Goal: Navigation & Orientation: Find specific page/section

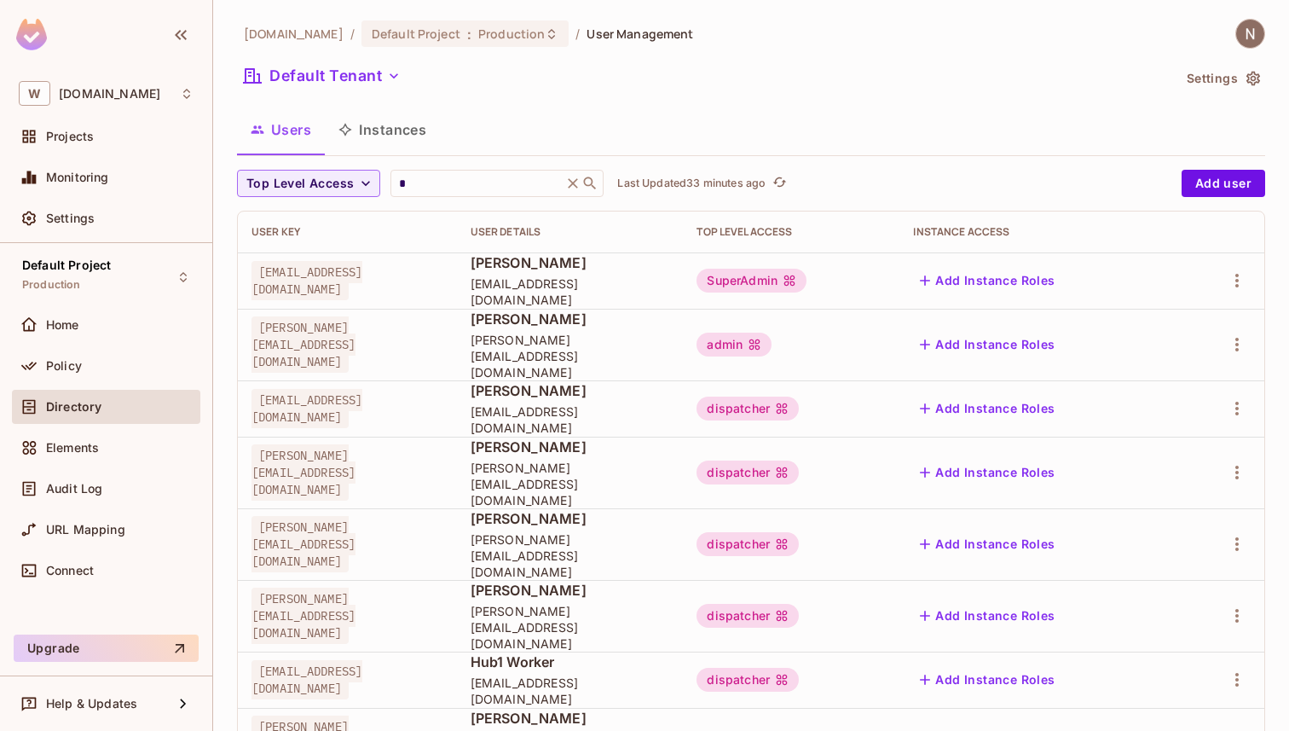
click at [1239, 40] on img at bounding box center [1250, 34] width 28 height 28
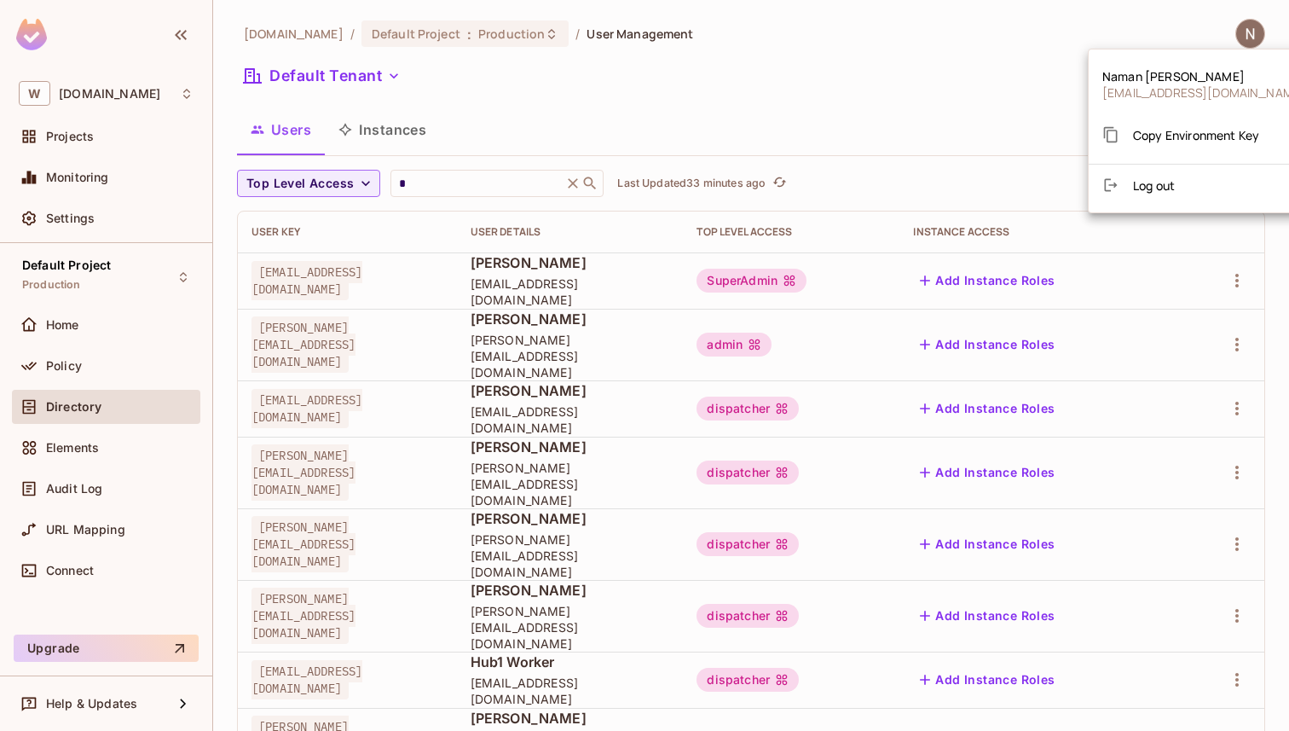
click at [1235, 33] on div at bounding box center [644, 365] width 1289 height 731
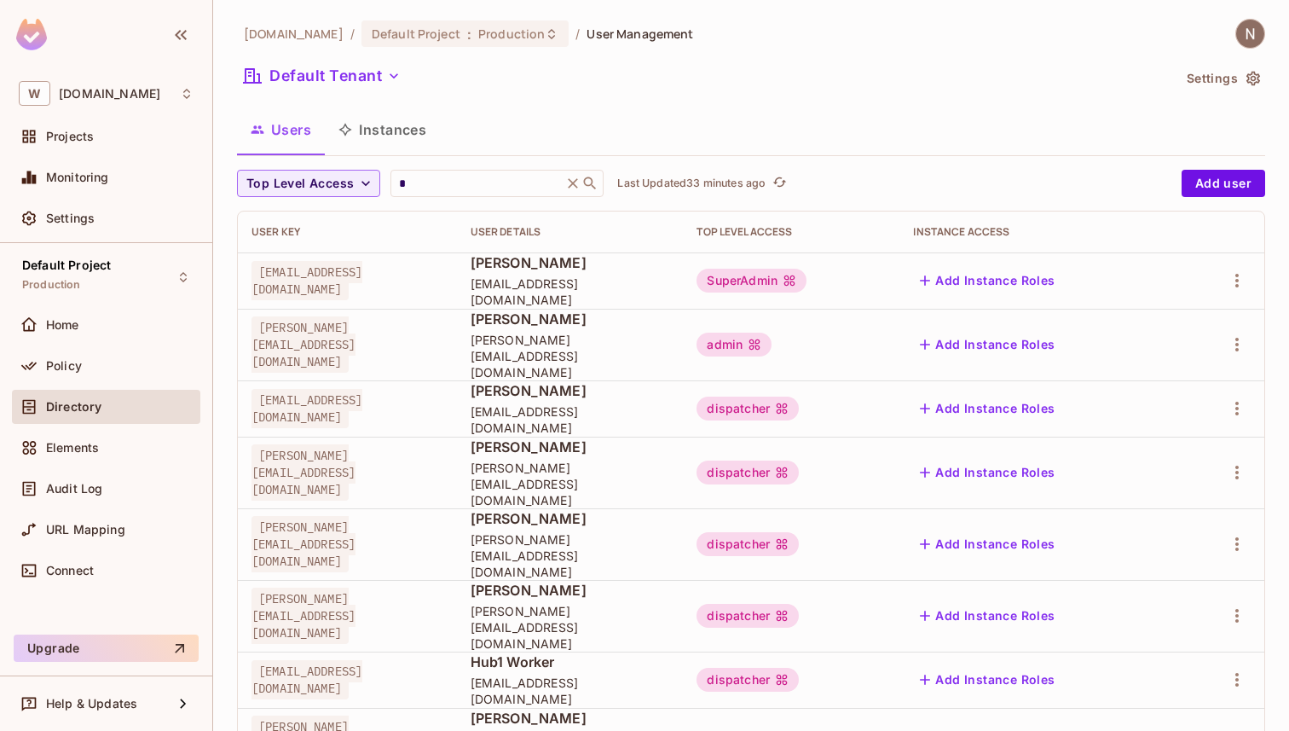
click at [1240, 33] on img at bounding box center [1250, 34] width 28 height 28
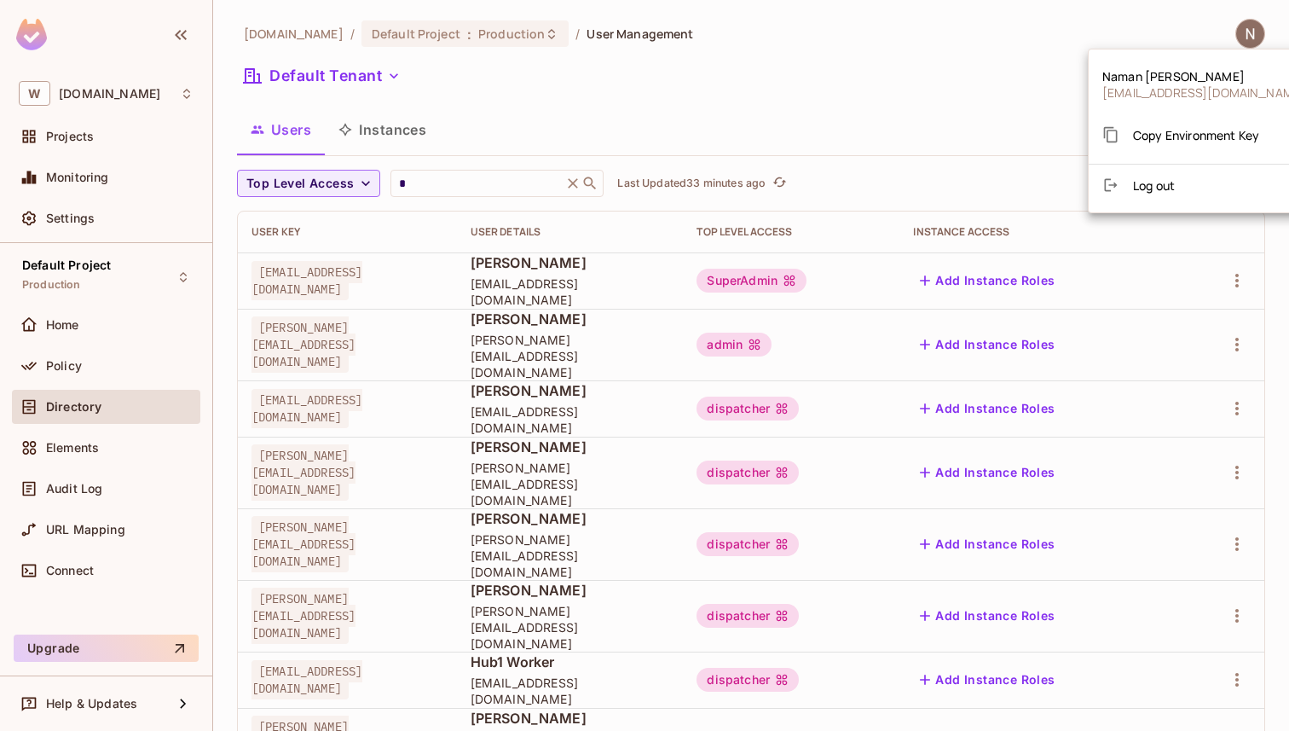
click at [939, 82] on div at bounding box center [644, 365] width 1289 height 731
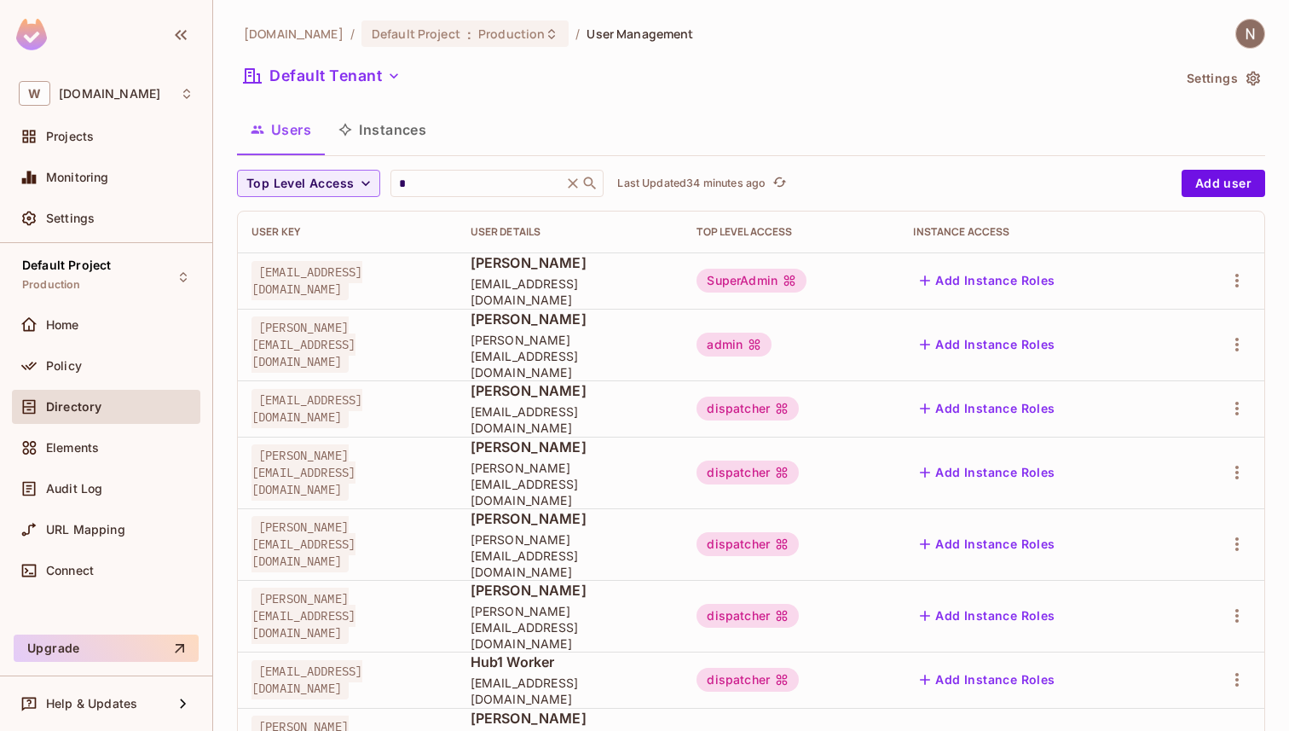
click at [1252, 38] on img at bounding box center [1250, 34] width 28 height 28
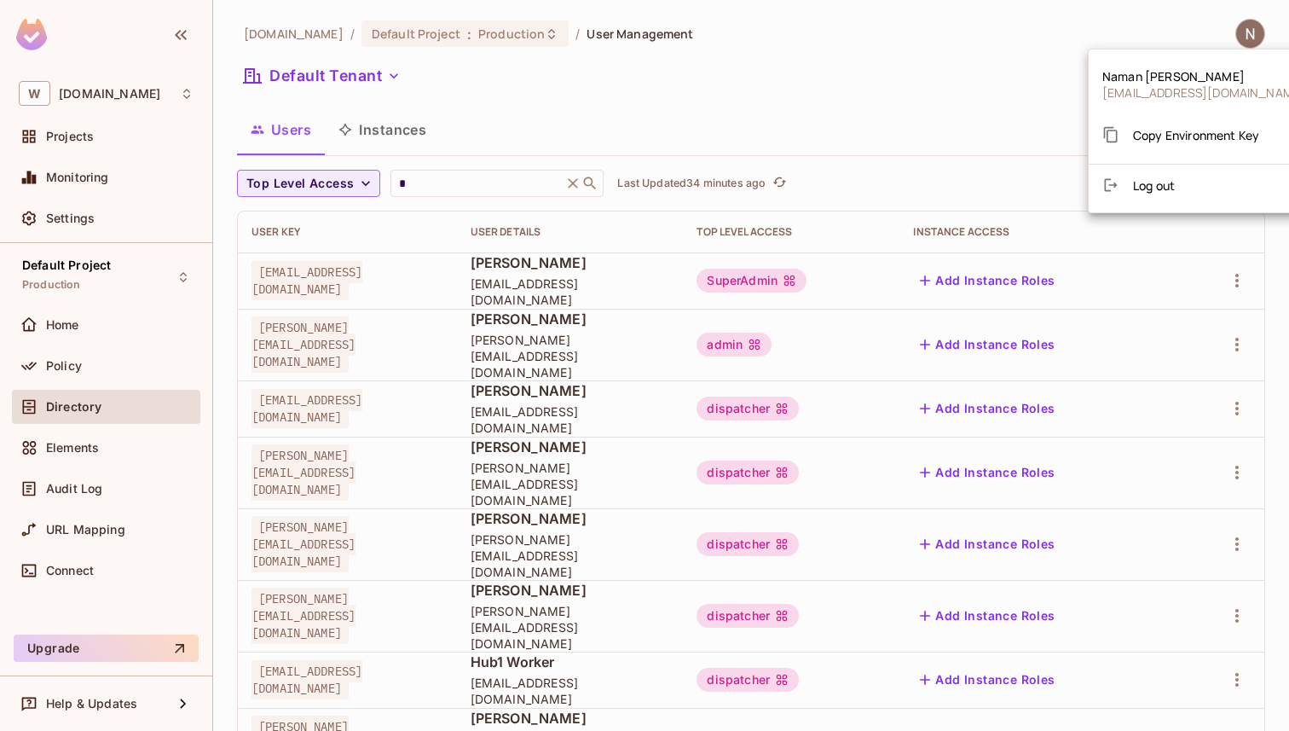
click at [1194, 77] on span "[PERSON_NAME]" at bounding box center [1203, 76] width 203 height 16
click at [939, 67] on div at bounding box center [644, 365] width 1289 height 731
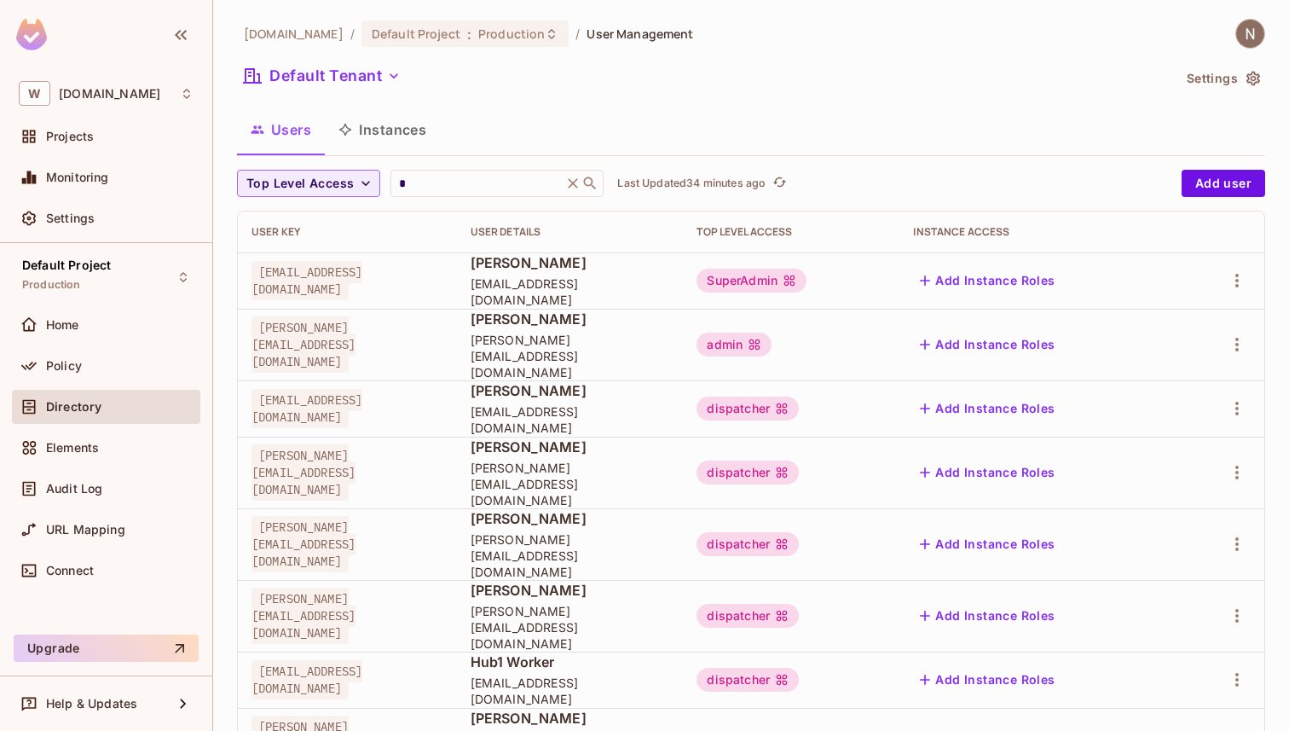
click at [1238, 68] on button "Settings" at bounding box center [1222, 78] width 85 height 27
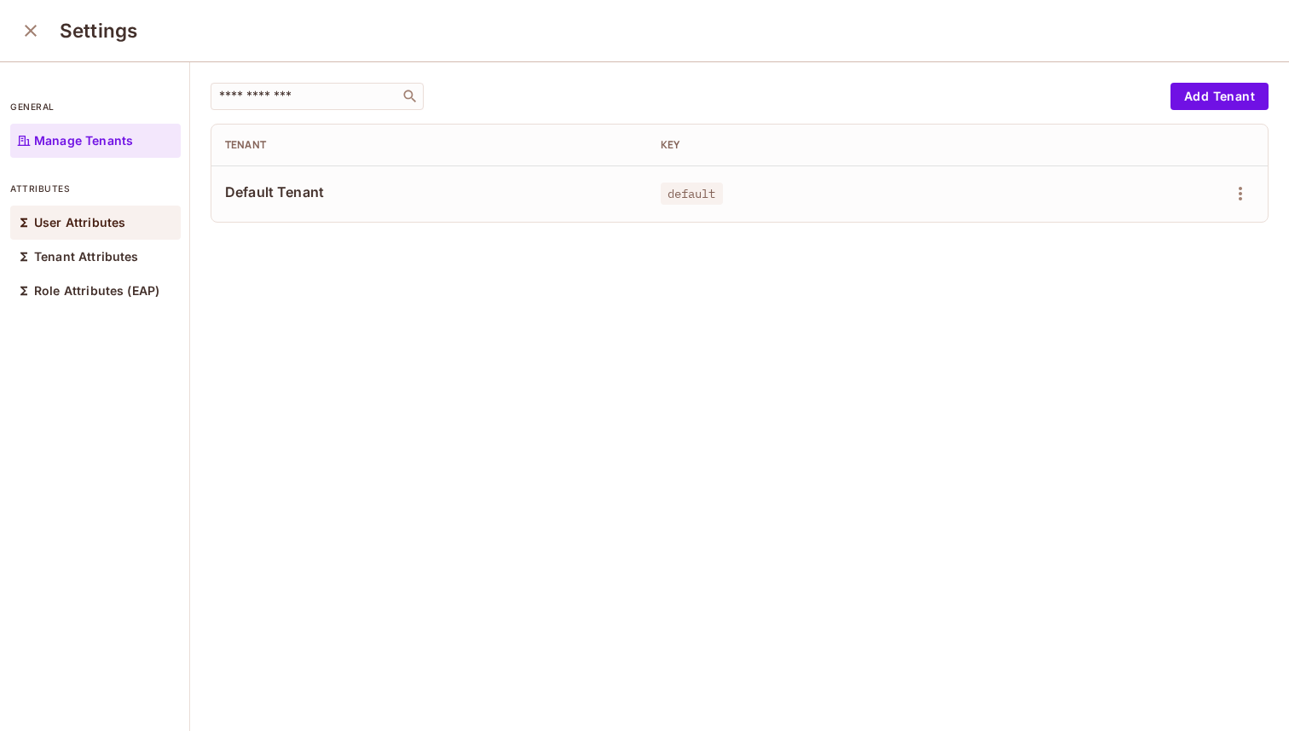
click at [111, 216] on p "User Attributes" at bounding box center [79, 223] width 91 height 14
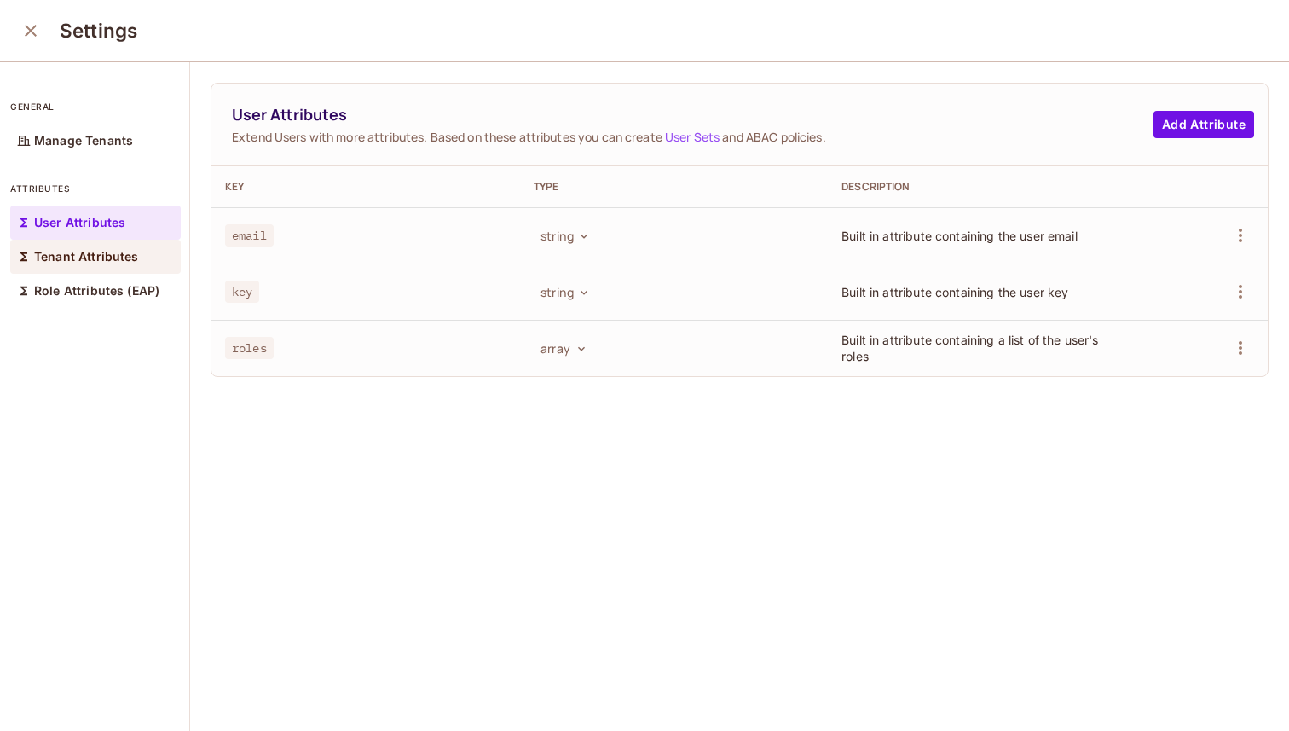
click at [101, 248] on div "Tenant Attributes" at bounding box center [95, 257] width 171 height 34
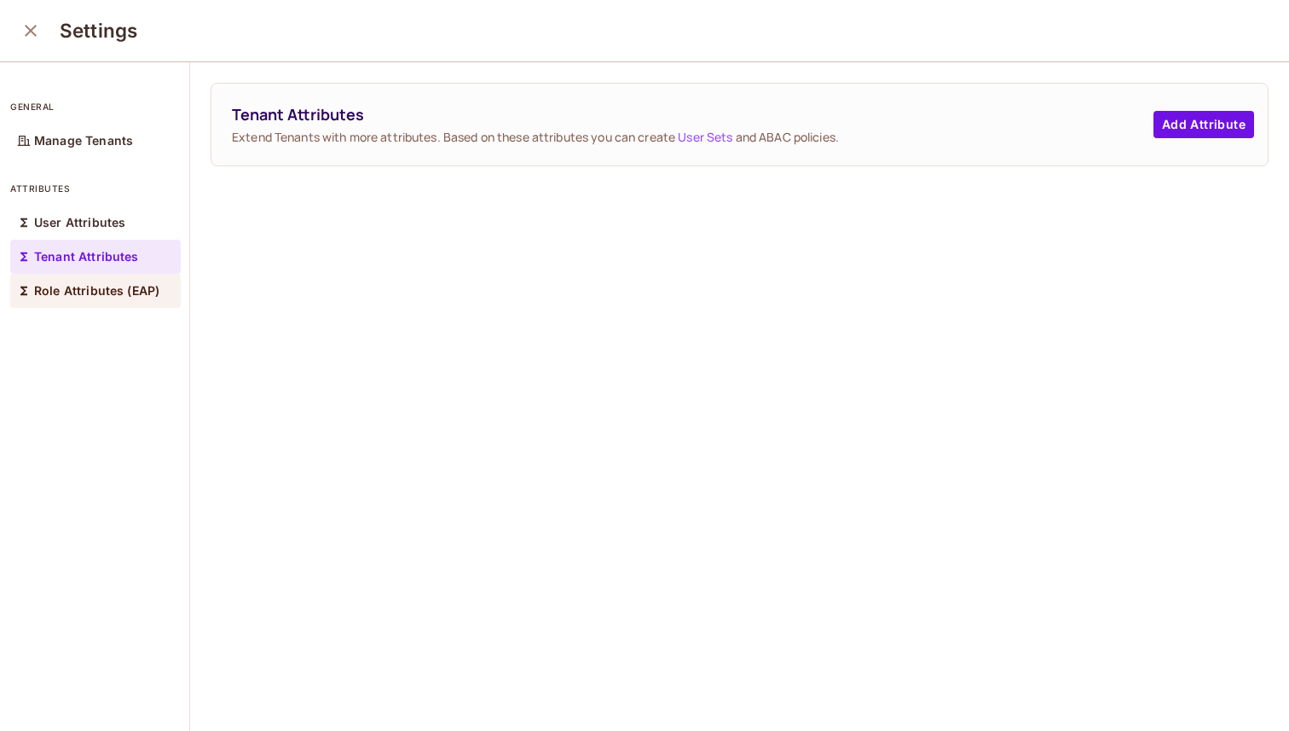
click at [92, 295] on p "Role Attributes (EAP)" at bounding box center [96, 291] width 125 height 14
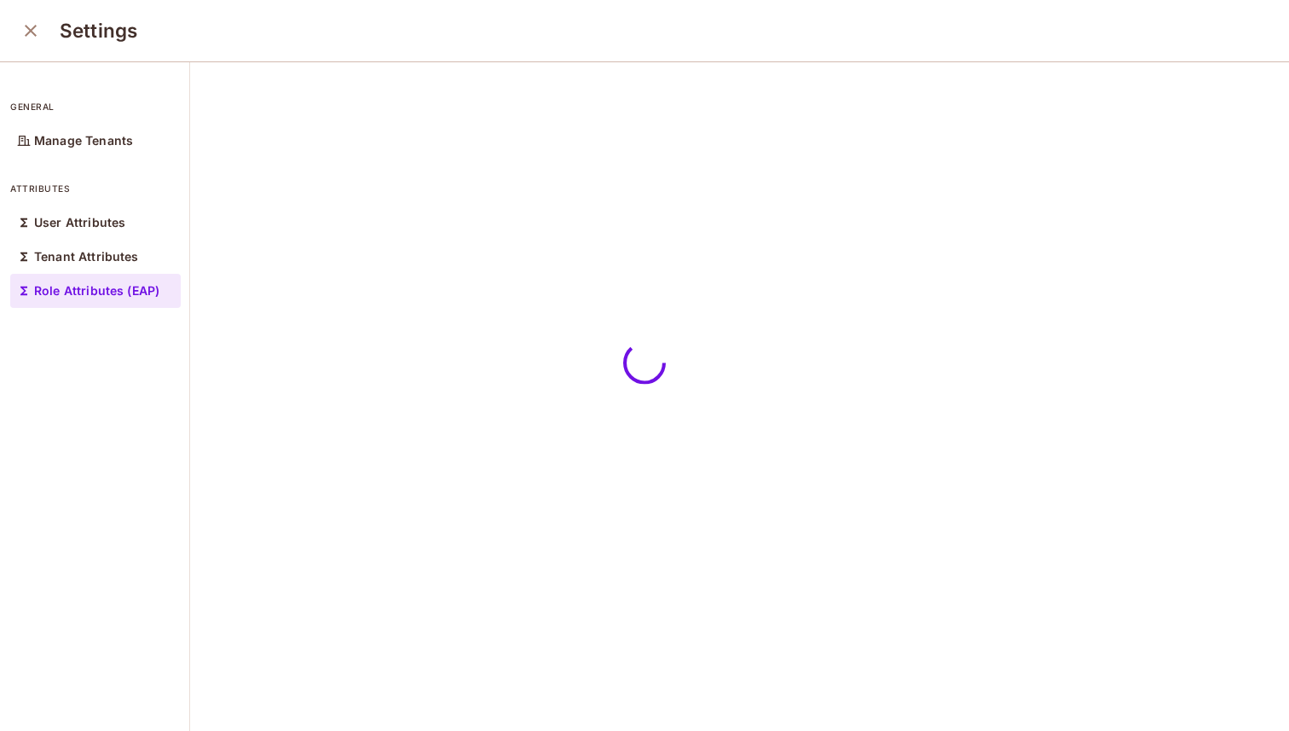
click at [22, 28] on icon "close" at bounding box center [30, 30] width 20 height 20
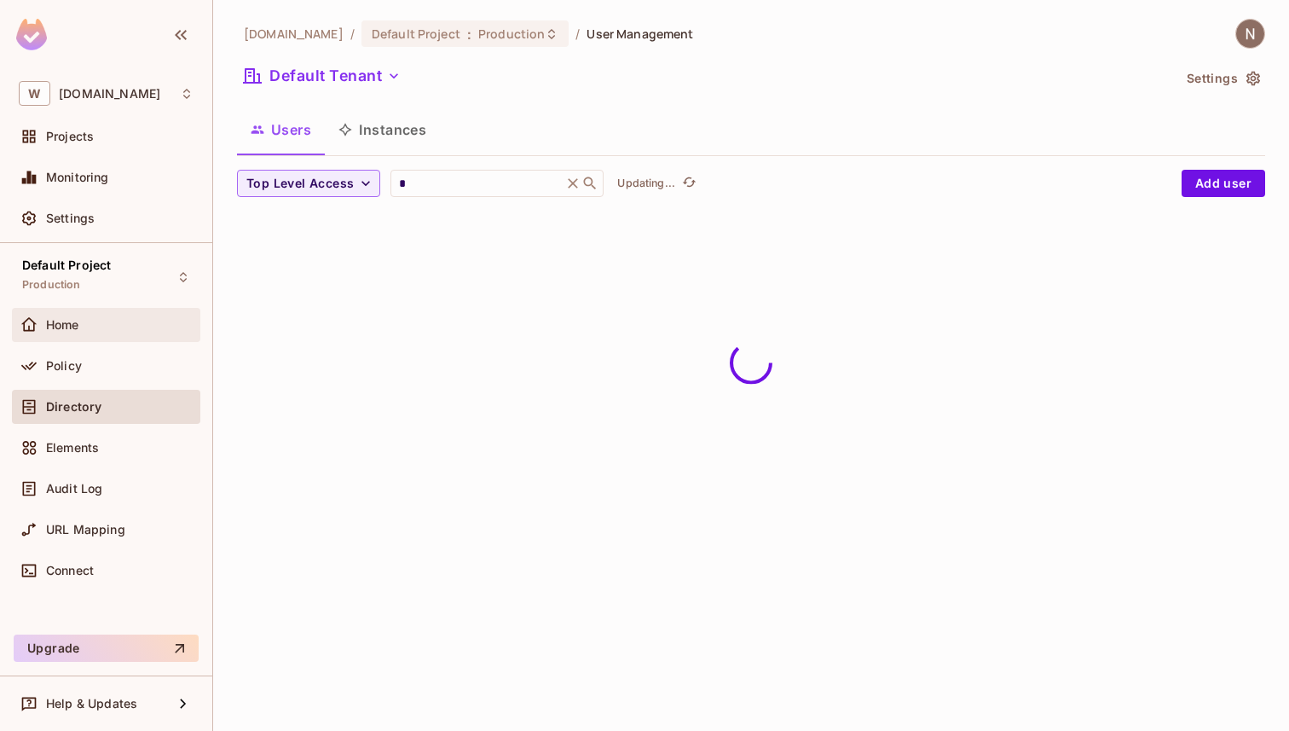
click at [110, 318] on div "Home" at bounding box center [119, 325] width 147 height 14
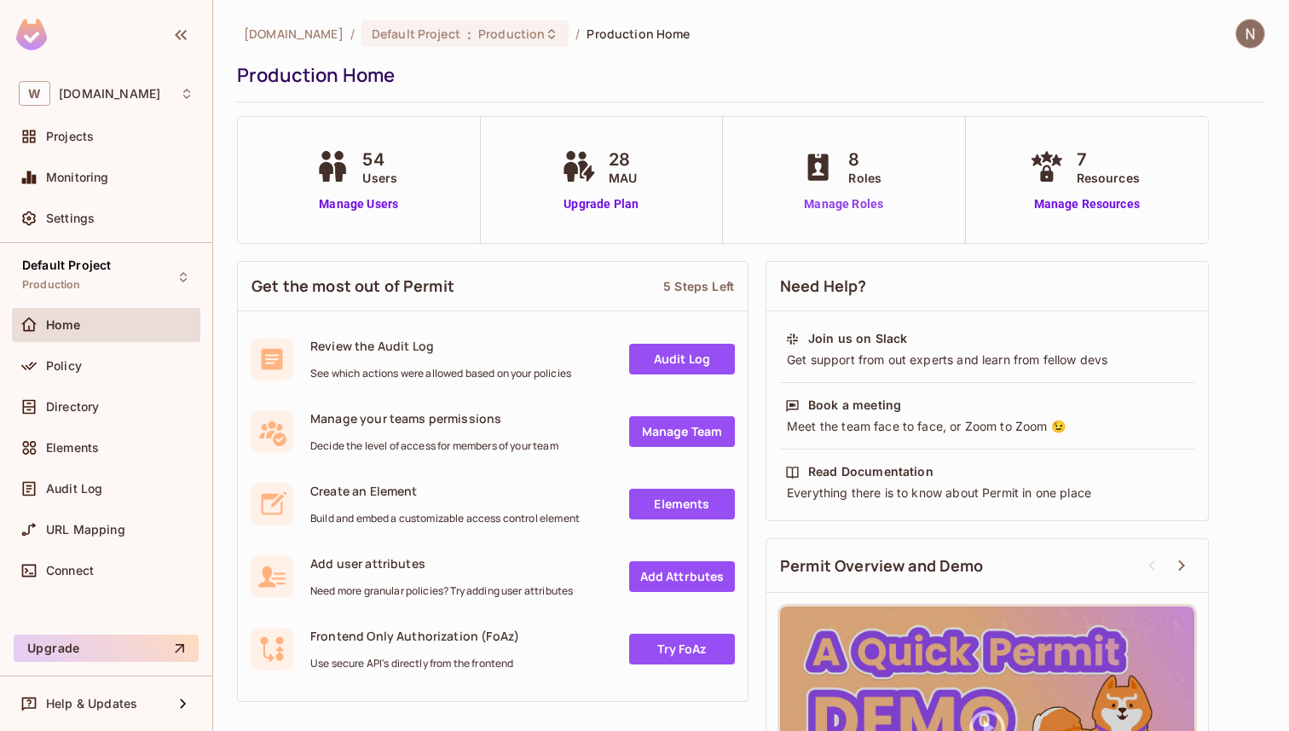
click at [861, 202] on link "Manage Roles" at bounding box center [843, 204] width 93 height 18
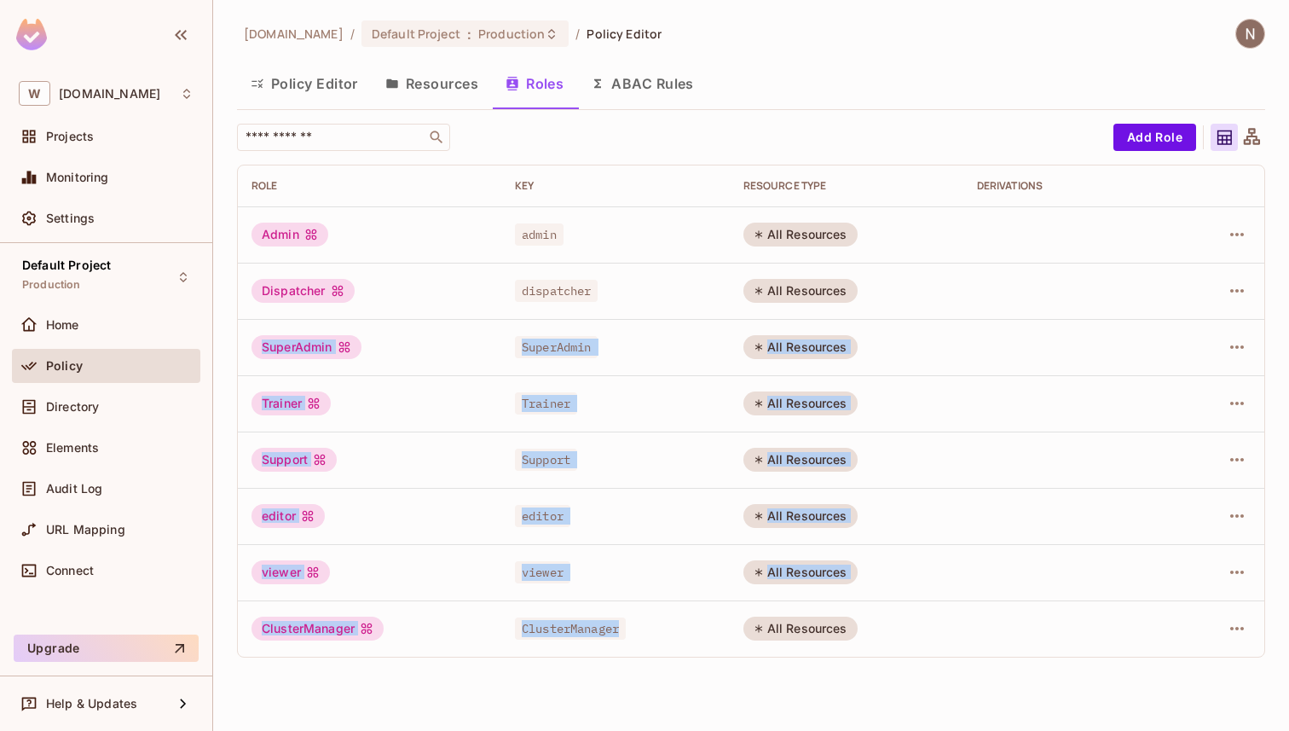
drag, startPoint x: 620, startPoint y: 637, endPoint x: 429, endPoint y: 330, distance: 361.5
click at [429, 330] on tbody "Admin admin All Resources Dispatcher dispatcher All Resources SuperAdmin SuperA…" at bounding box center [751, 431] width 1026 height 450
click at [429, 330] on td "SuperAdmin" at bounding box center [369, 347] width 263 height 56
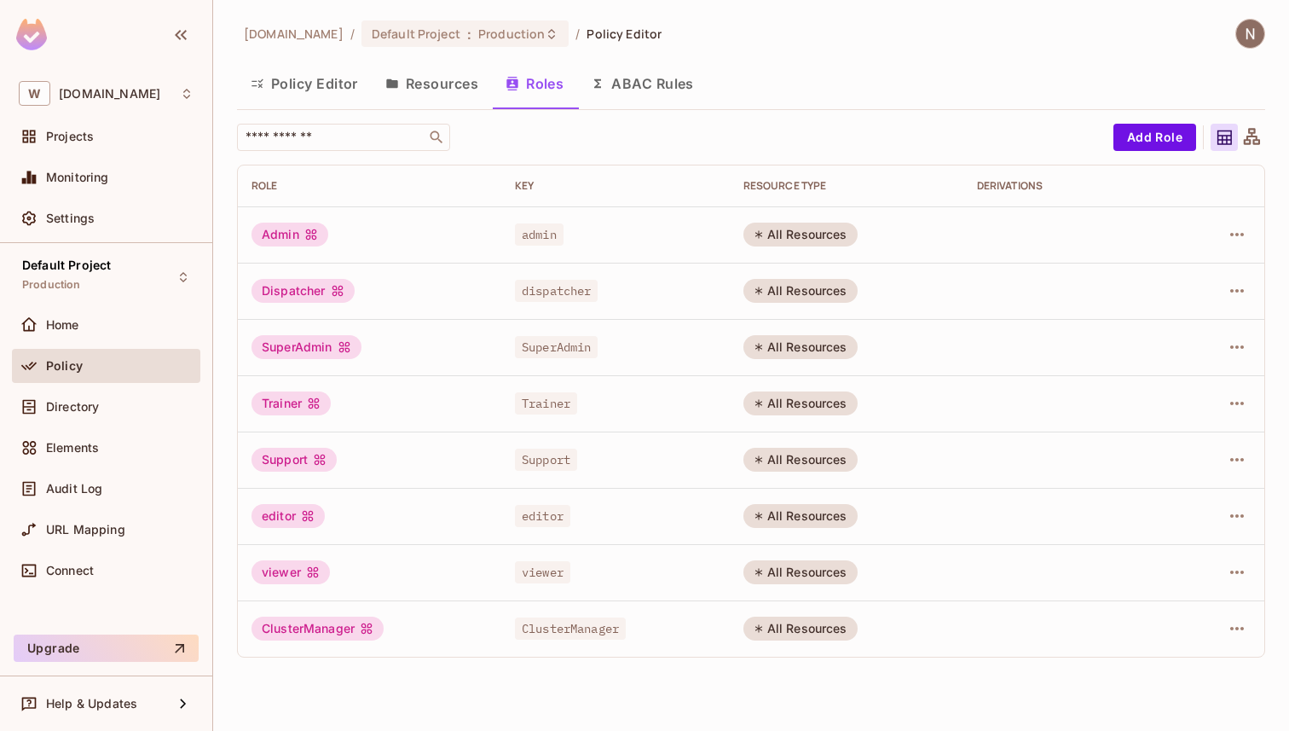
click at [571, 622] on span "ClusterManager" at bounding box center [570, 628] width 111 height 22
click at [629, 103] on button "ABAC Rules" at bounding box center [642, 83] width 130 height 43
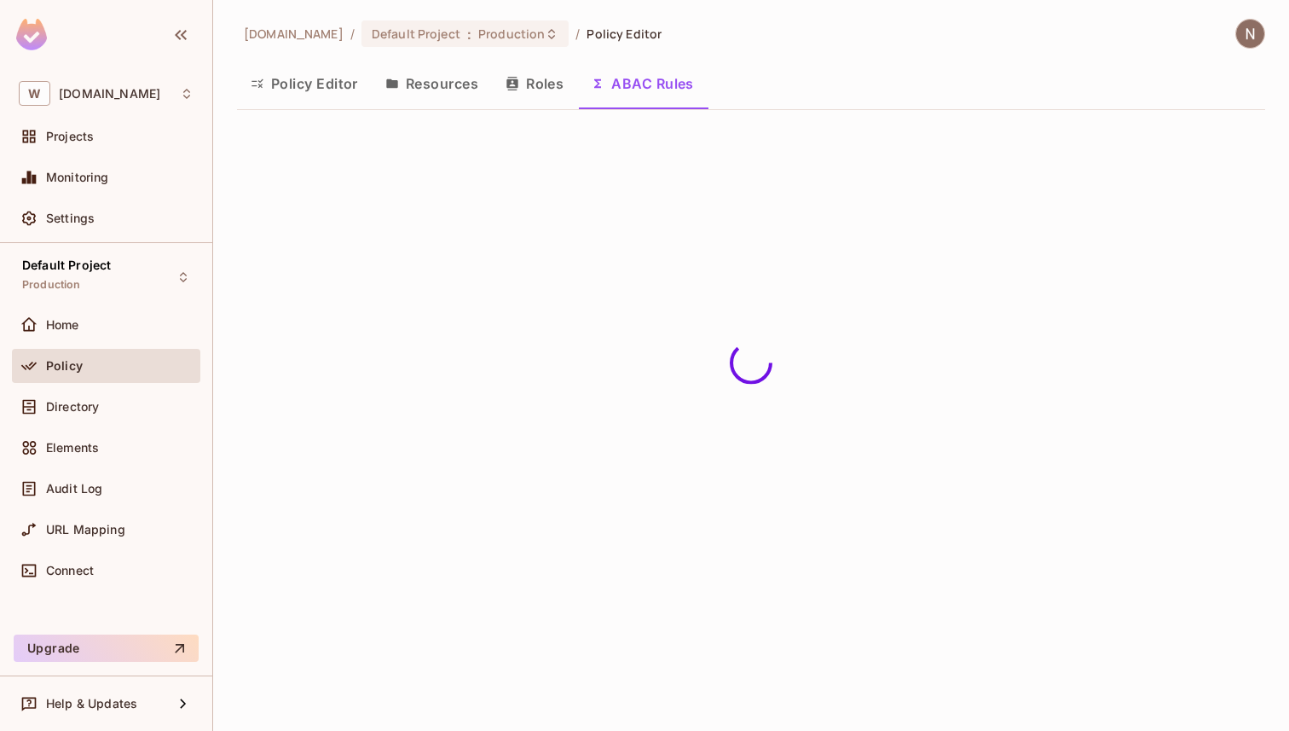
click at [551, 98] on button "Roles" at bounding box center [534, 83] width 85 height 43
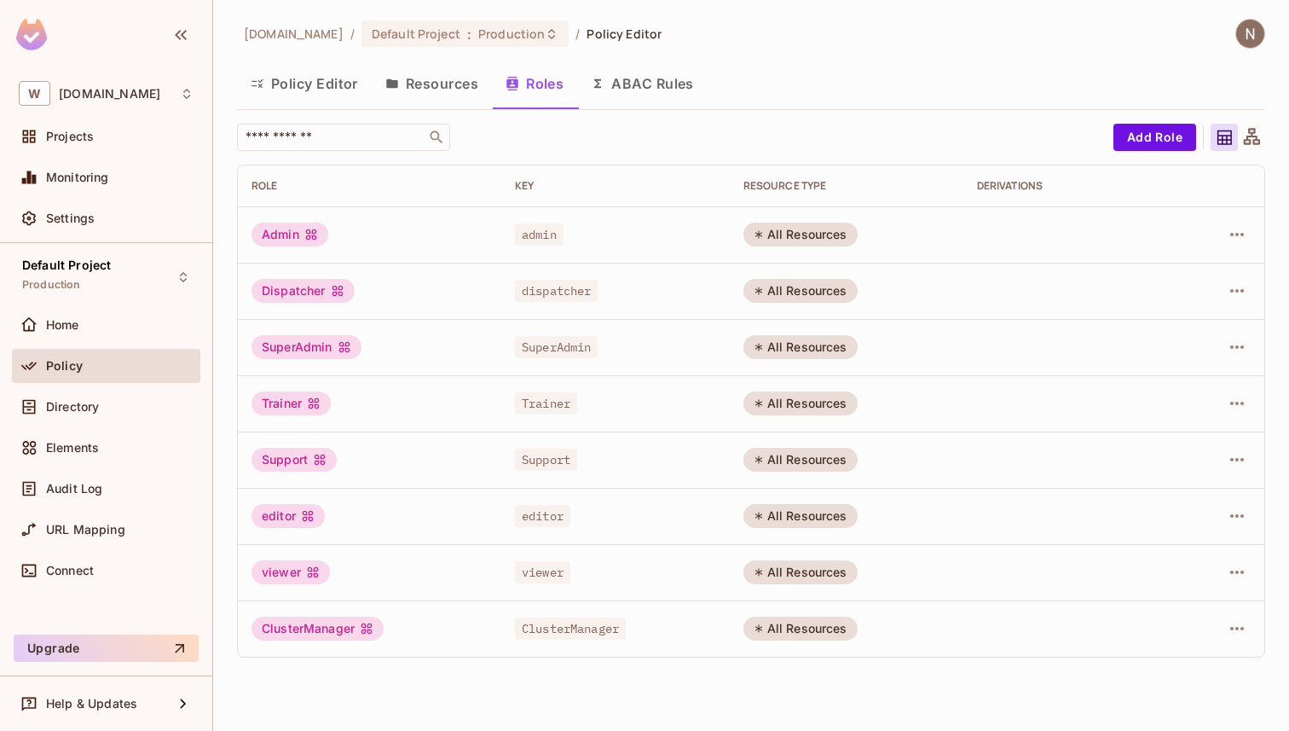
click at [299, 460] on div "Support" at bounding box center [294, 460] width 85 height 24
click at [784, 232] on div "All Resources" at bounding box center [800, 235] width 114 height 24
click at [541, 237] on span "admin" at bounding box center [539, 234] width 49 height 22
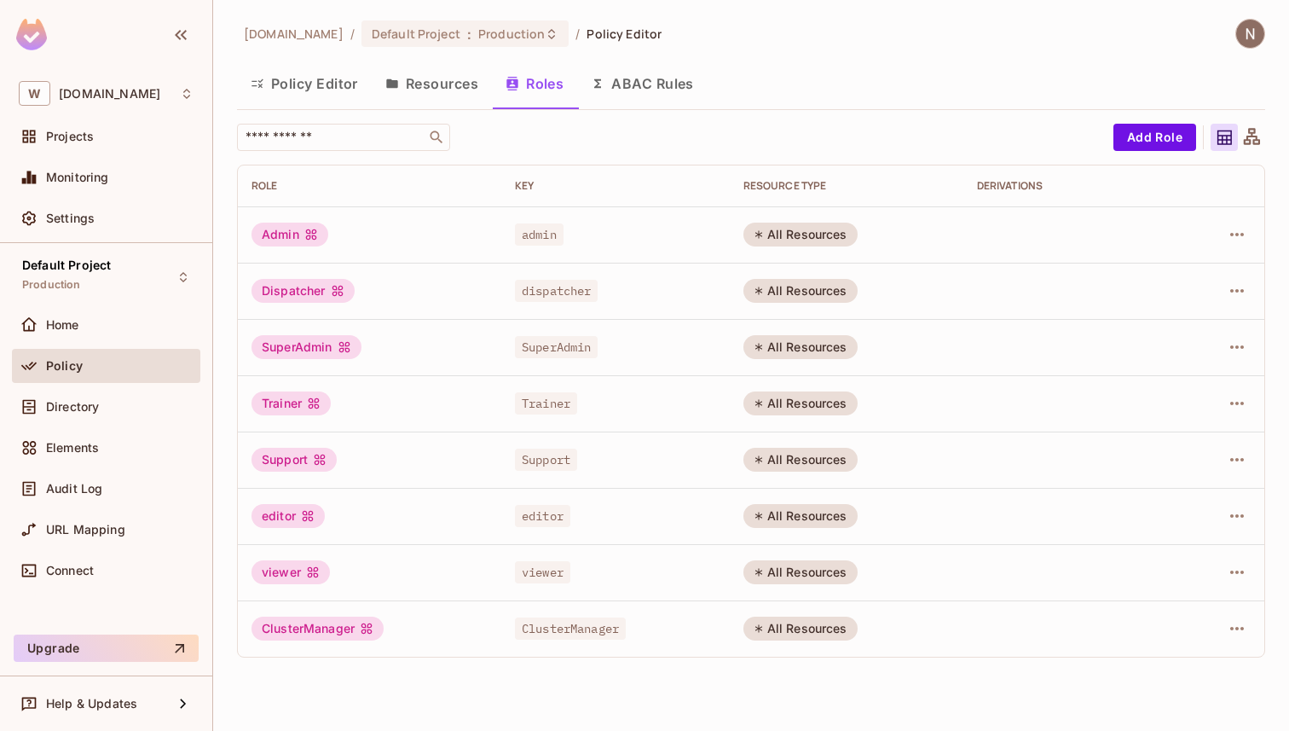
click at [541, 237] on span "admin" at bounding box center [539, 234] width 49 height 22
click at [558, 283] on span "dispatcher" at bounding box center [557, 291] width 84 height 22
click at [564, 338] on span "SuperAdmin" at bounding box center [557, 347] width 84 height 22
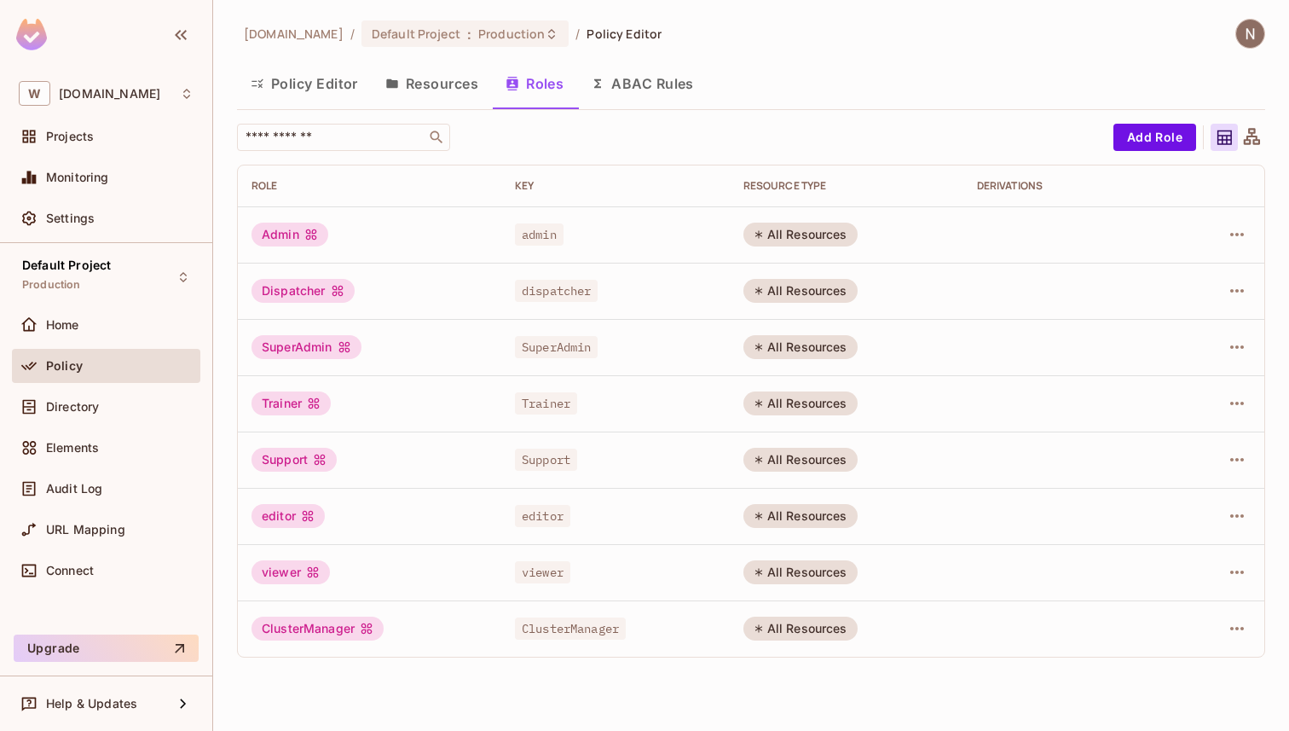
click at [564, 338] on span "SuperAdmin" at bounding box center [557, 347] width 84 height 22
click at [556, 398] on span "Trainer" at bounding box center [546, 403] width 62 height 22
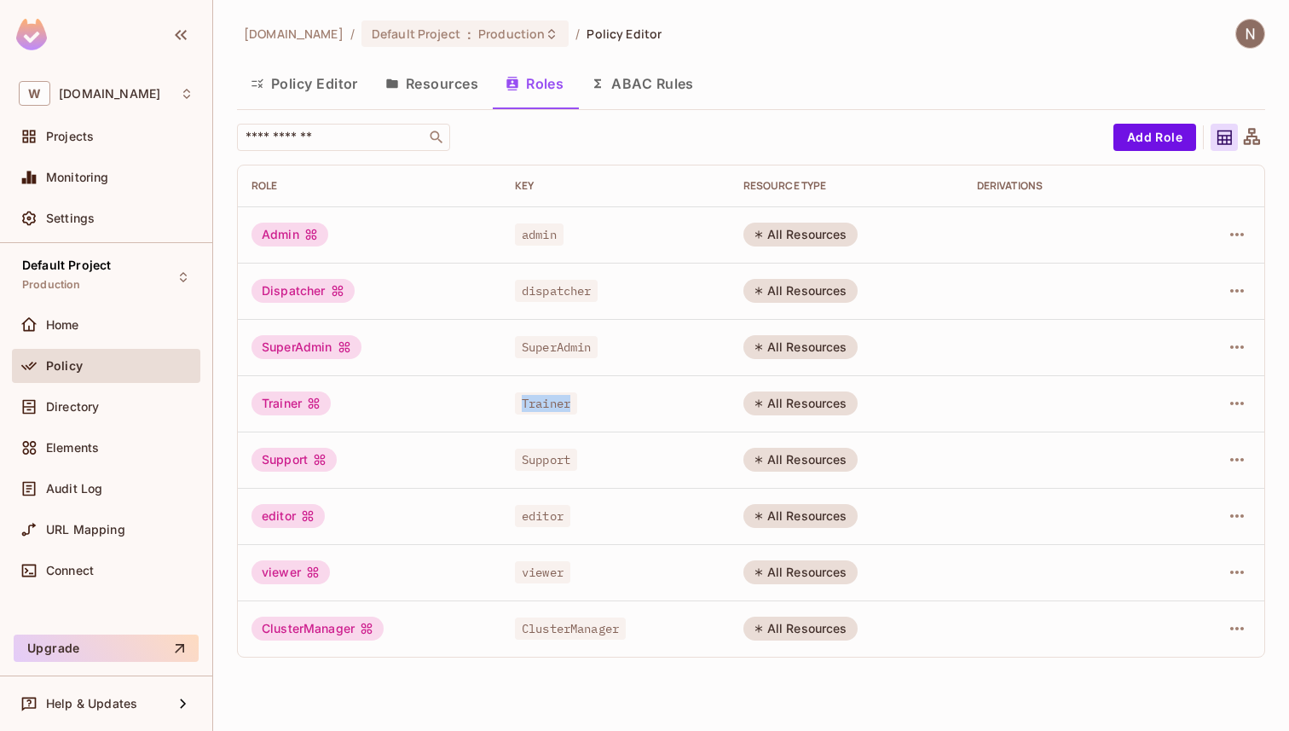
click at [558, 459] on span "Support" at bounding box center [546, 459] width 62 height 22
click at [553, 523] on span "editor" at bounding box center [542, 516] width 55 height 22
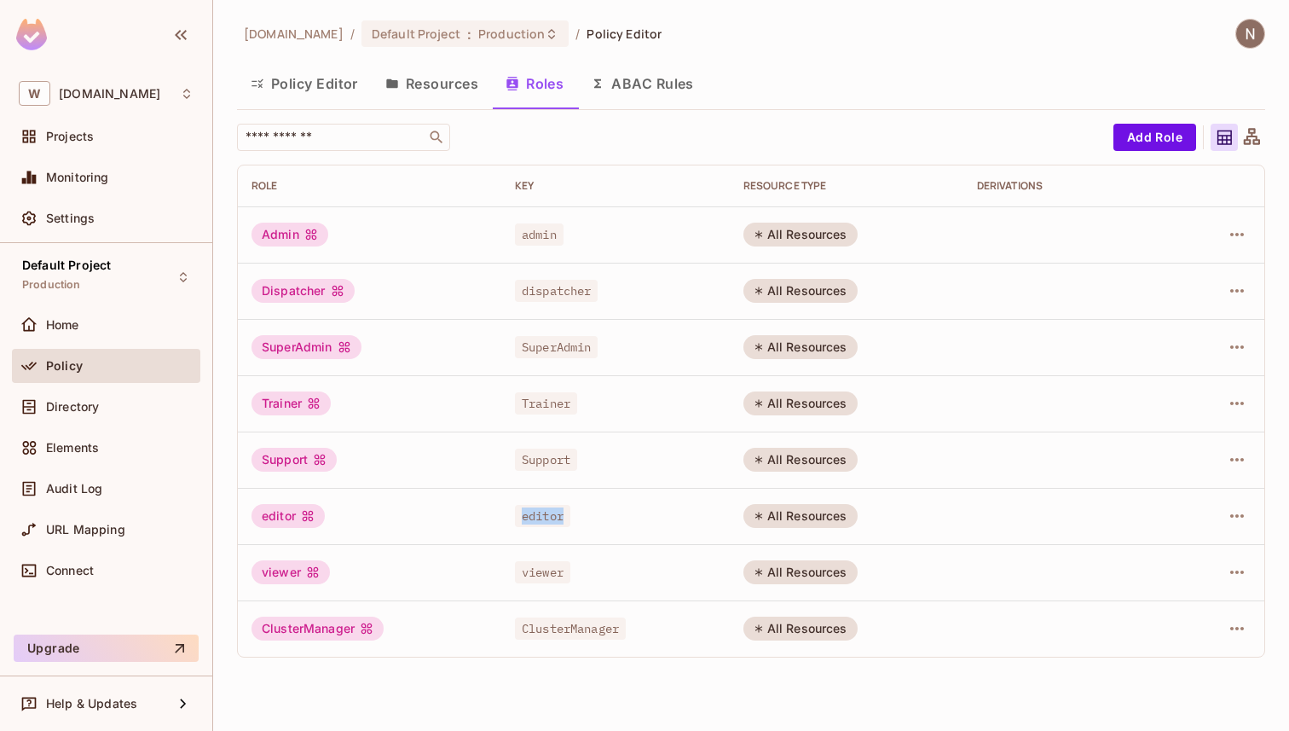
click at [442, 95] on button "Resources" at bounding box center [432, 83] width 120 height 43
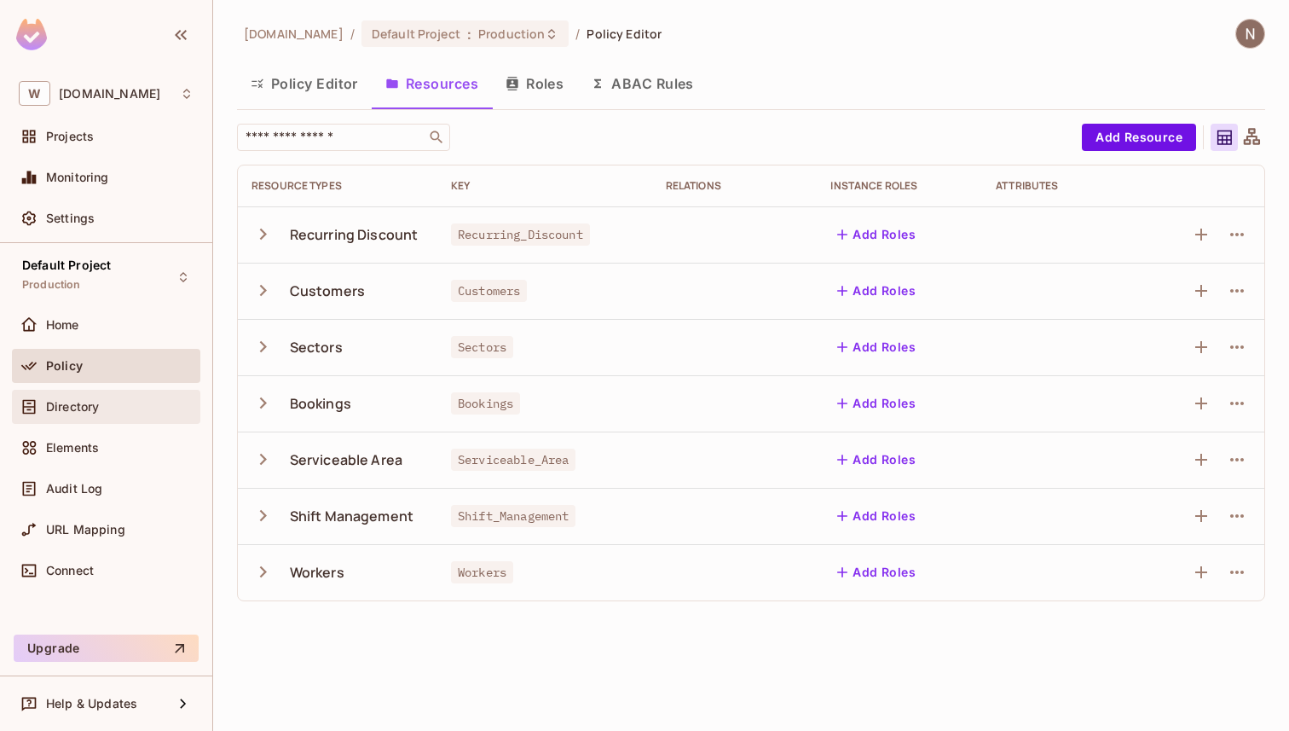
click at [47, 404] on span "Directory" at bounding box center [72, 407] width 53 height 14
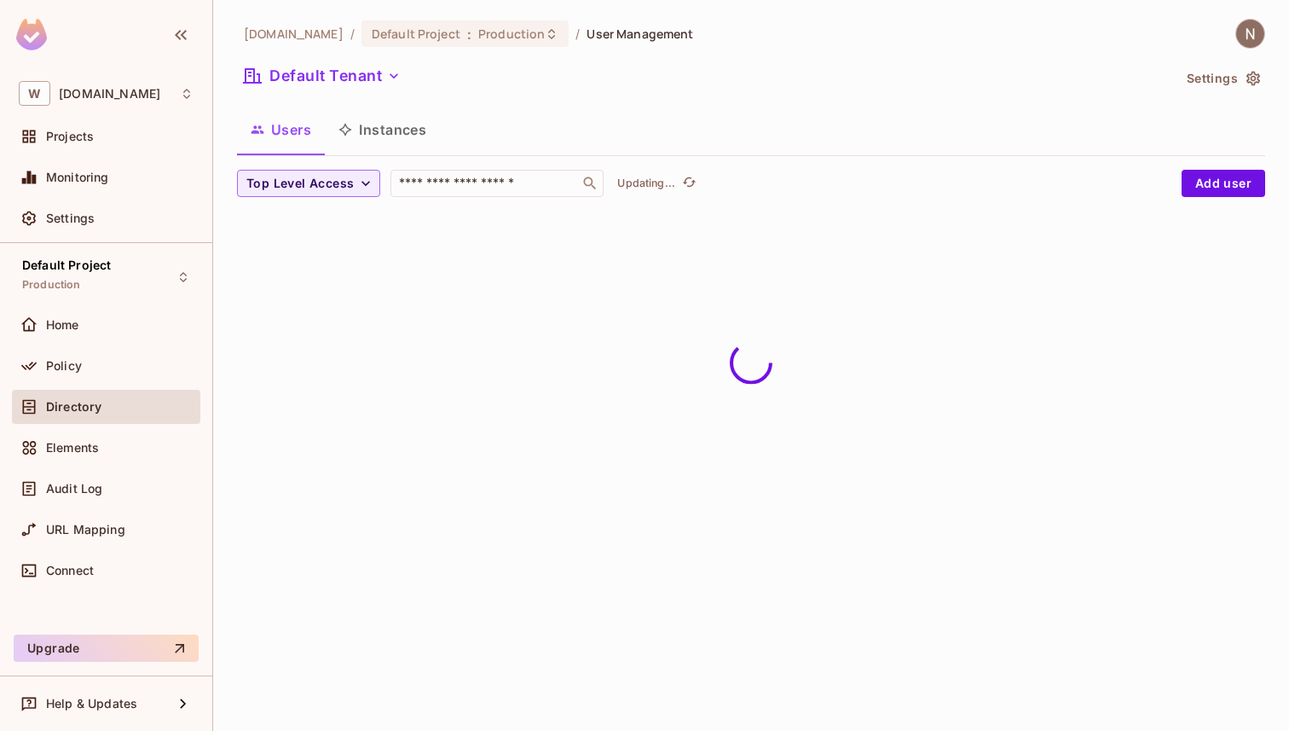
click at [382, 117] on button "Instances" at bounding box center [382, 129] width 115 height 43
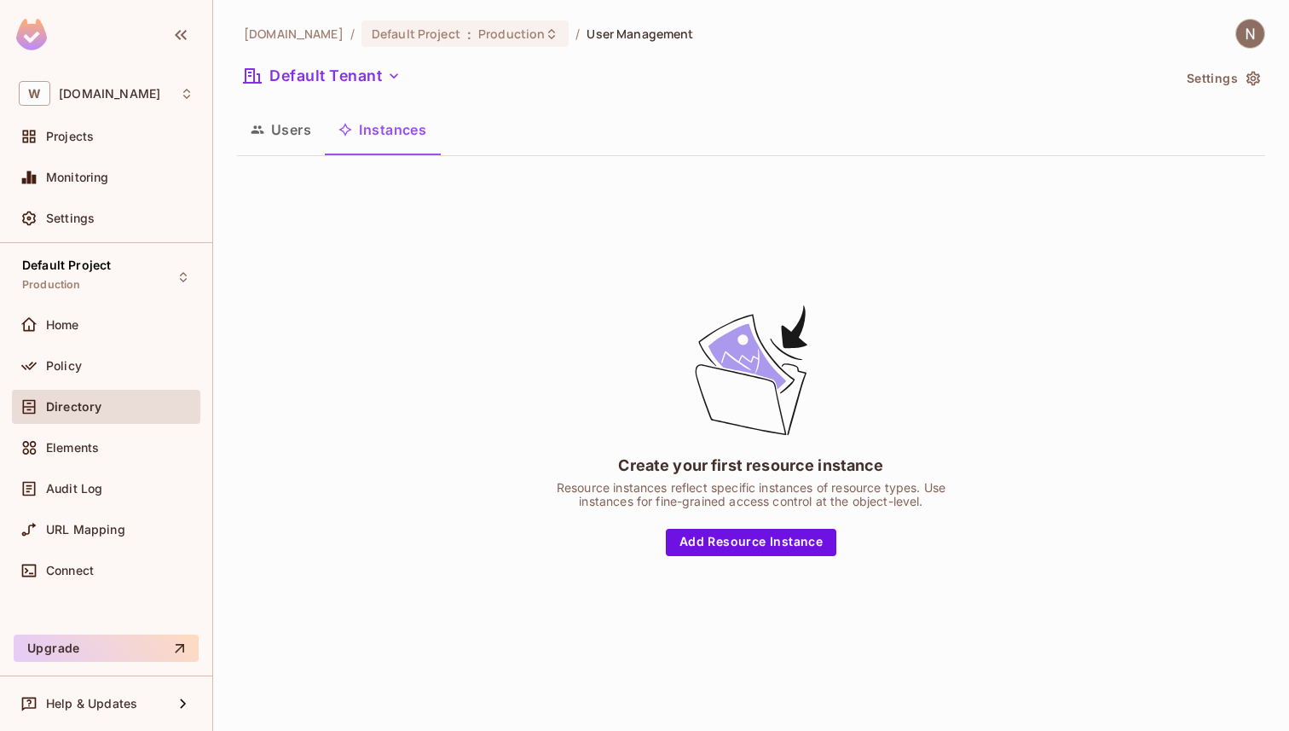
click at [312, 130] on button "Users" at bounding box center [281, 129] width 88 height 43
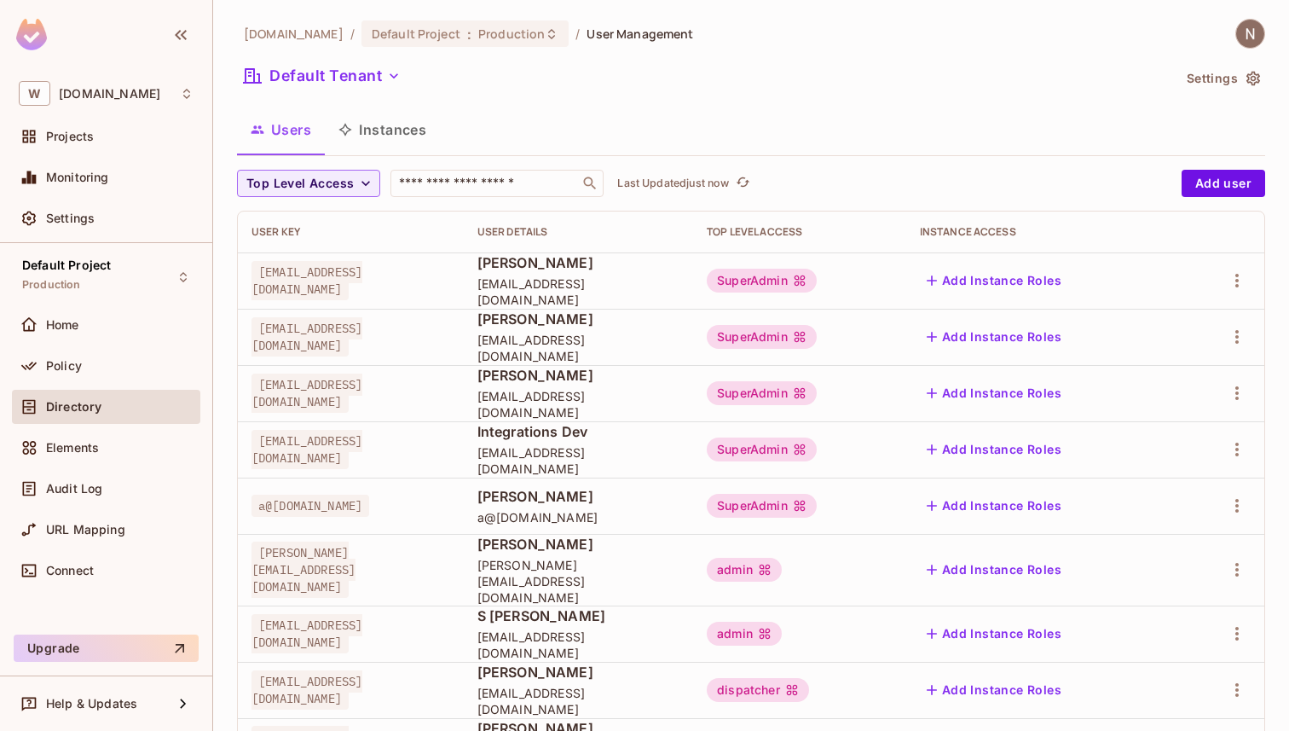
scroll to position [43, 0]
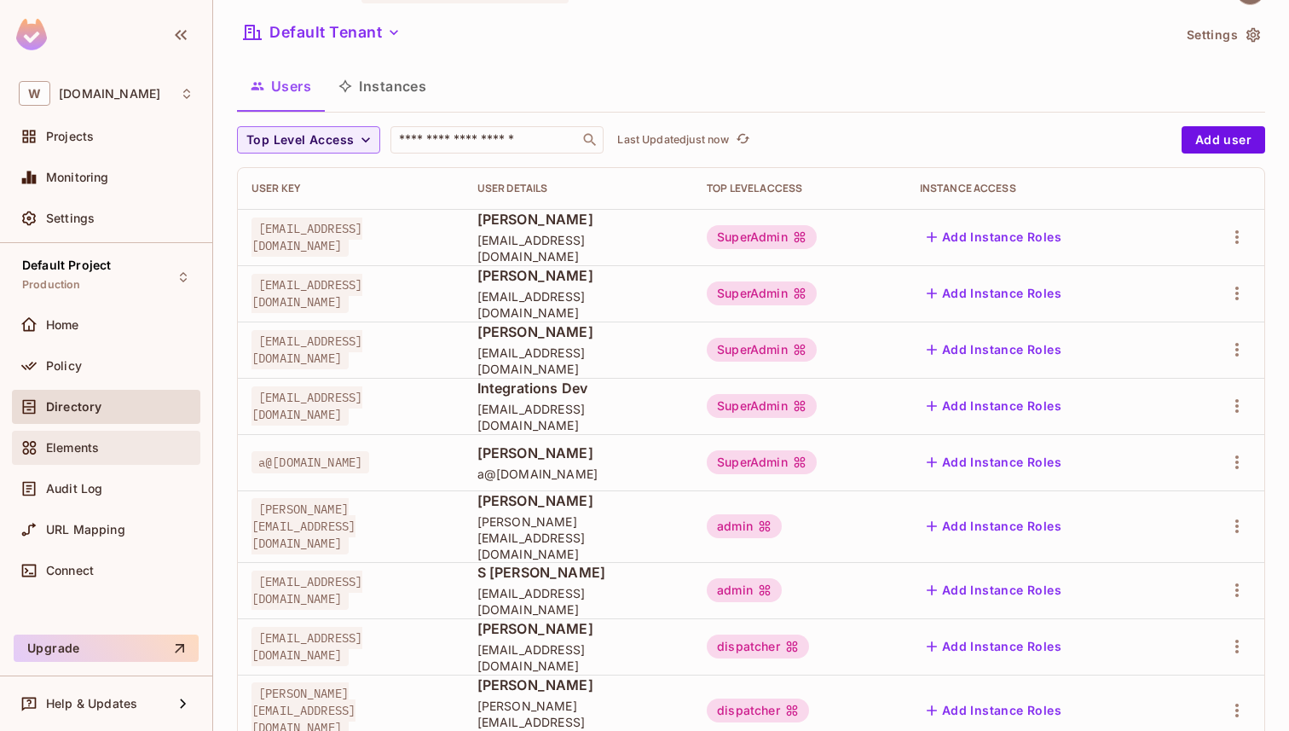
click at [153, 448] on div "Elements" at bounding box center [119, 448] width 147 height 14
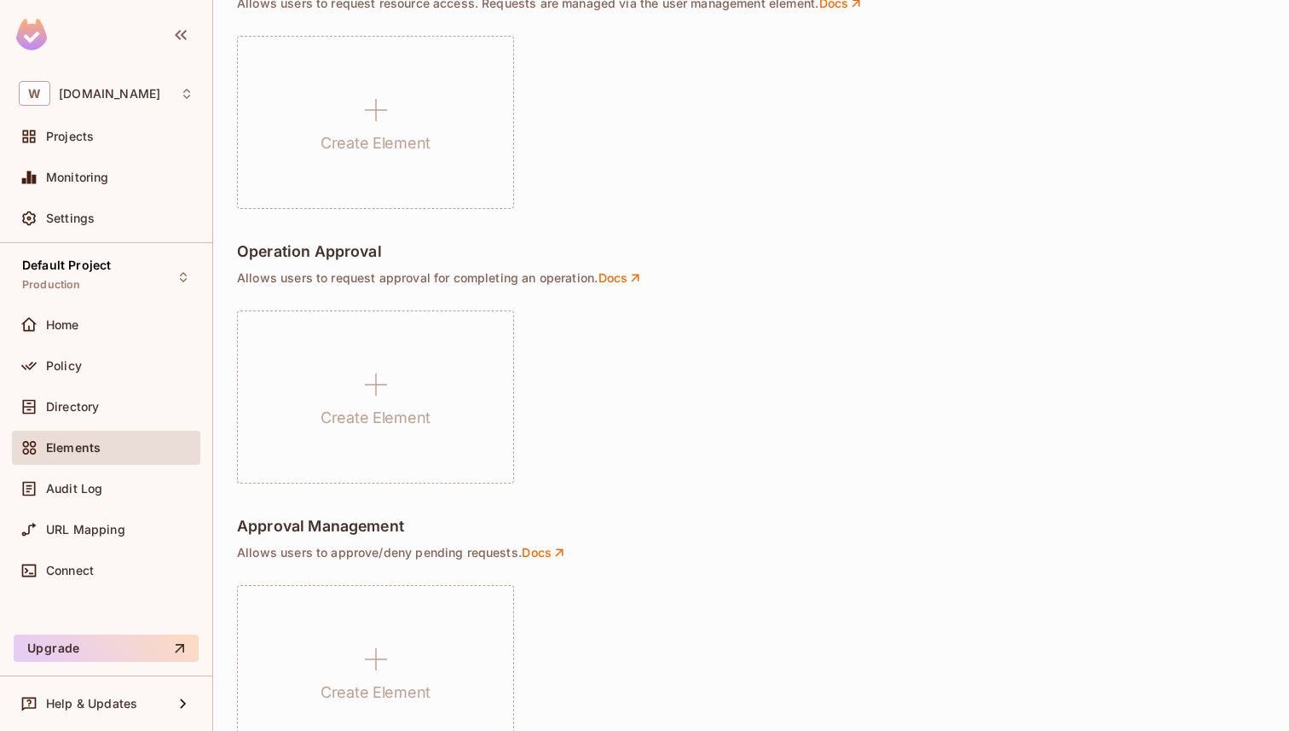
scroll to position [1169, 0]
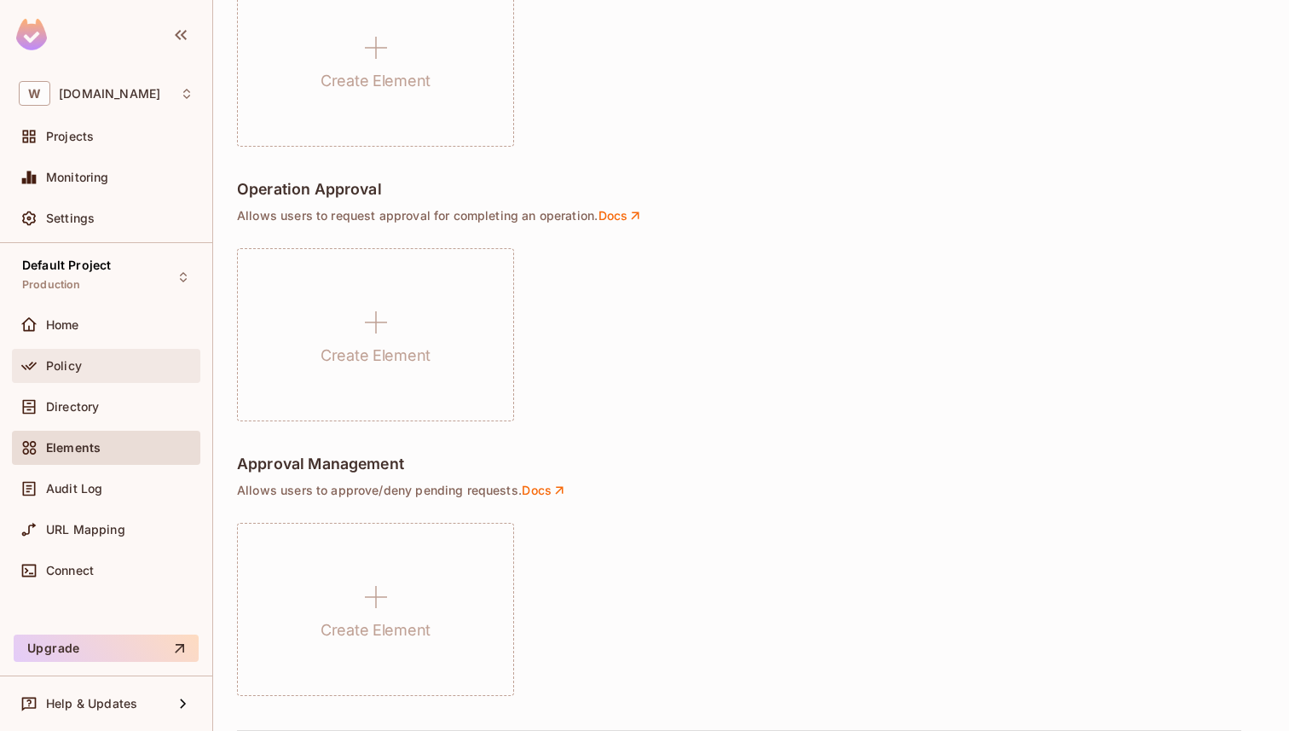
click at [73, 367] on span "Policy" at bounding box center [64, 366] width 36 height 14
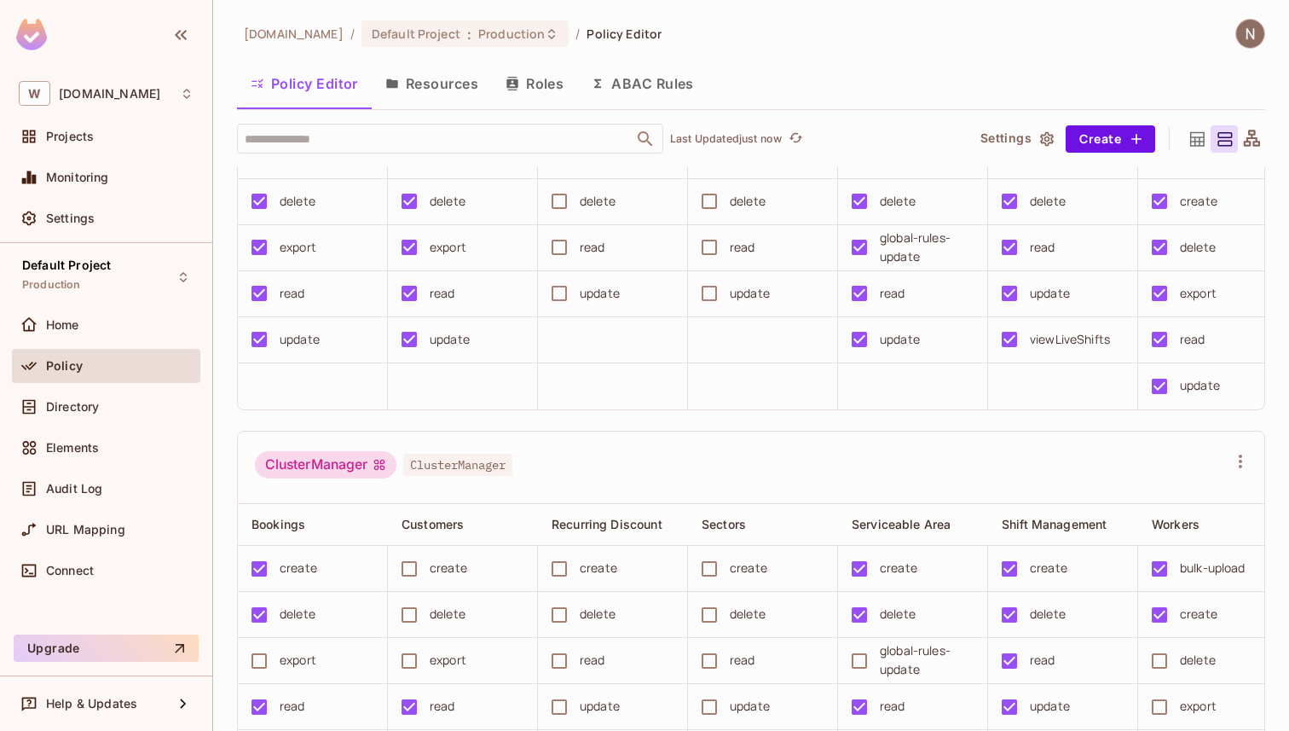
scroll to position [149, 0]
click at [340, 463] on div "ClusterManager" at bounding box center [326, 465] width 142 height 27
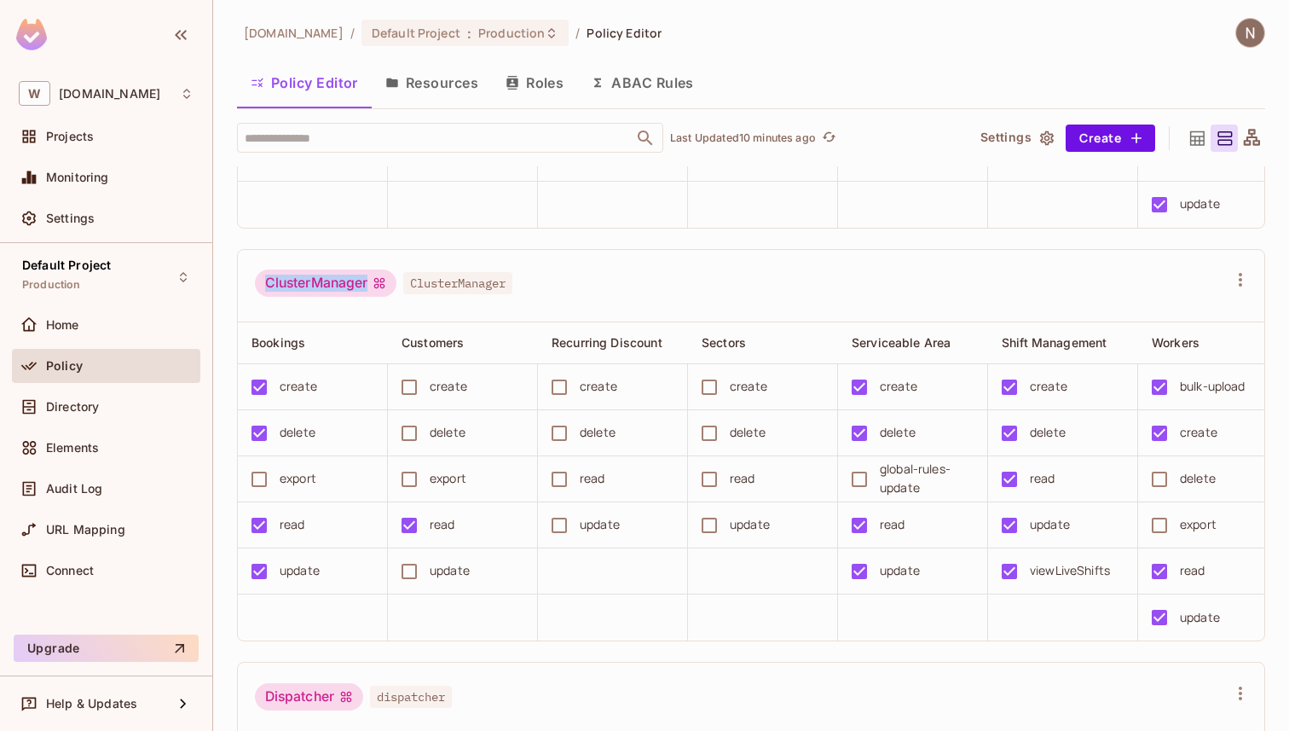
scroll to position [0, 0]
